Goal: Check status: Check status

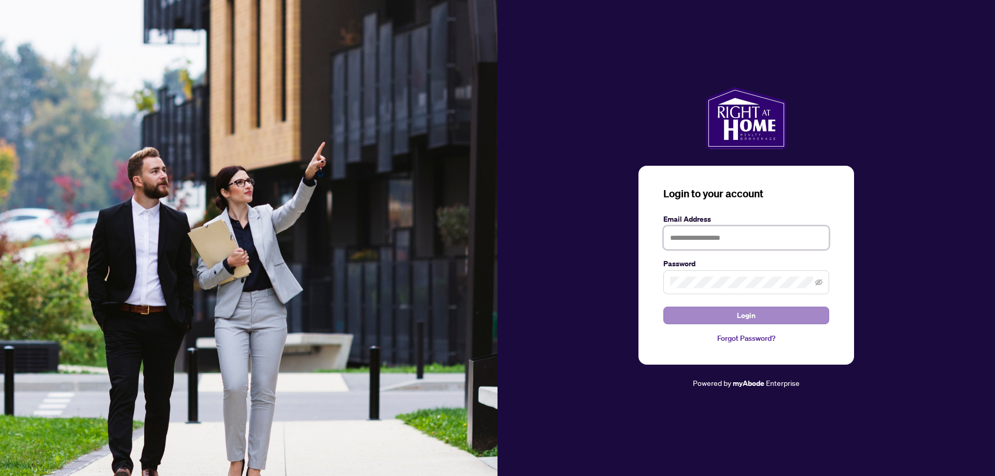
type input "**********"
click at [763, 316] on button "Login" at bounding box center [746, 316] width 166 height 18
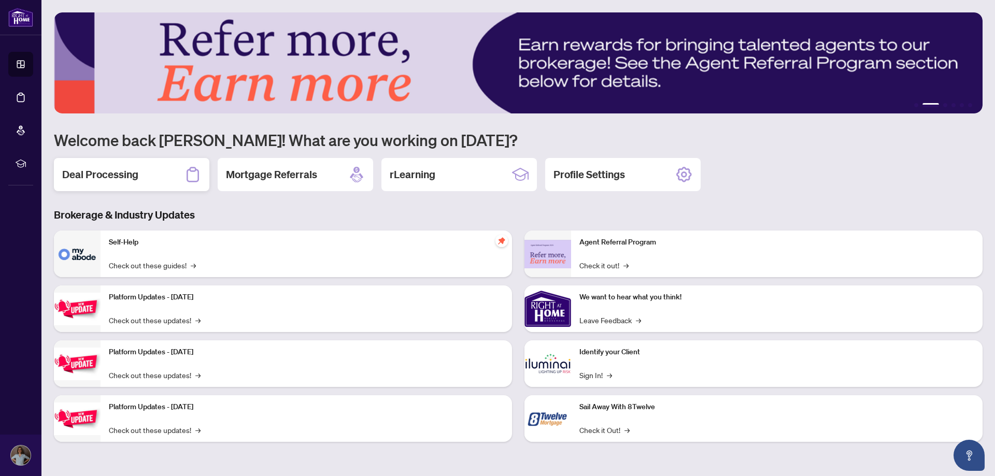
click at [114, 173] on h2 "Deal Processing" at bounding box center [100, 174] width 76 height 15
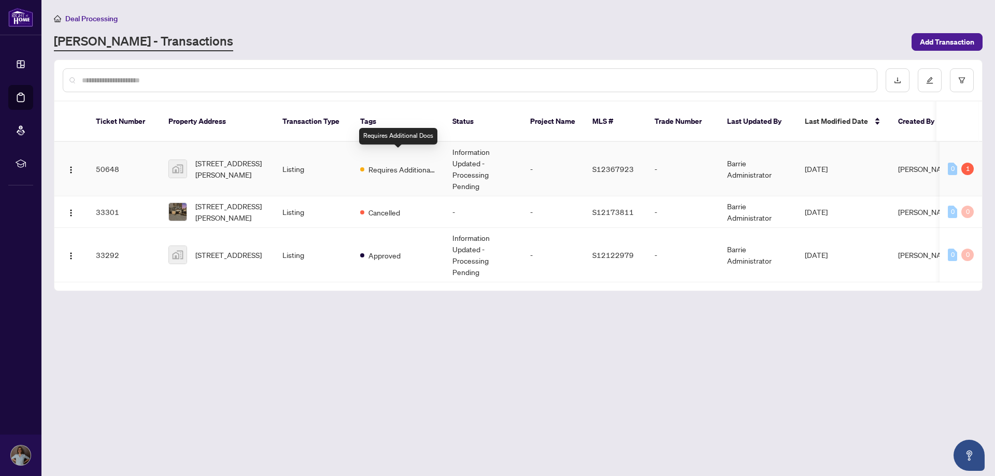
click at [393, 164] on span "Requires Additional Docs" at bounding box center [401, 169] width 67 height 11
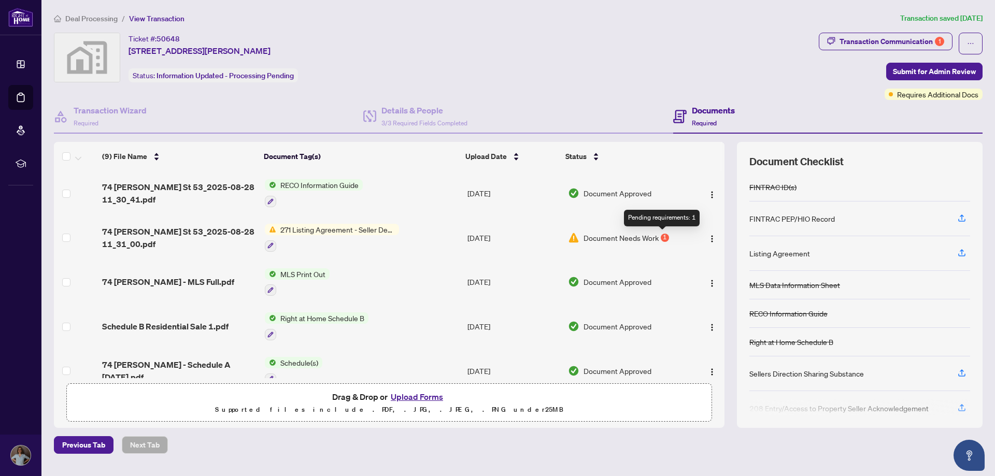
click at [660, 237] on div "1" at bounding box center [664, 238] width 8 height 8
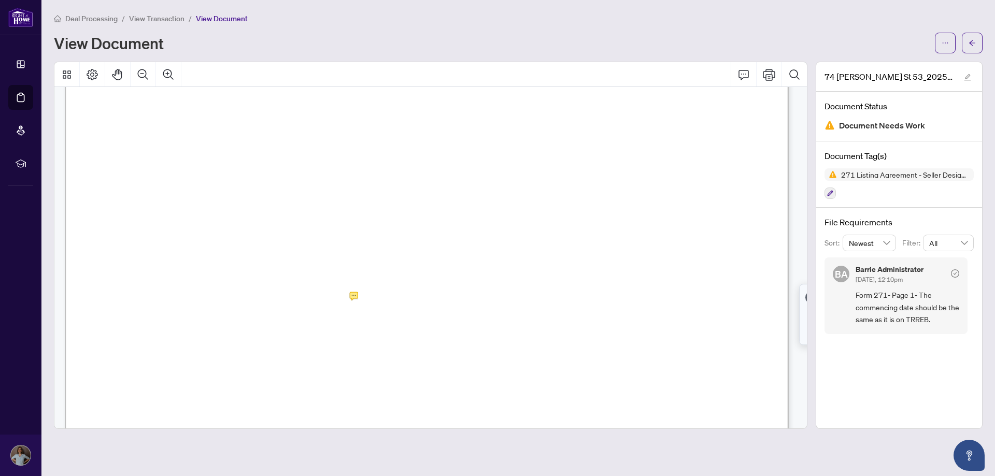
scroll to position [154, 0]
